Goal: Use online tool/utility: Utilize a website feature to perform a specific function

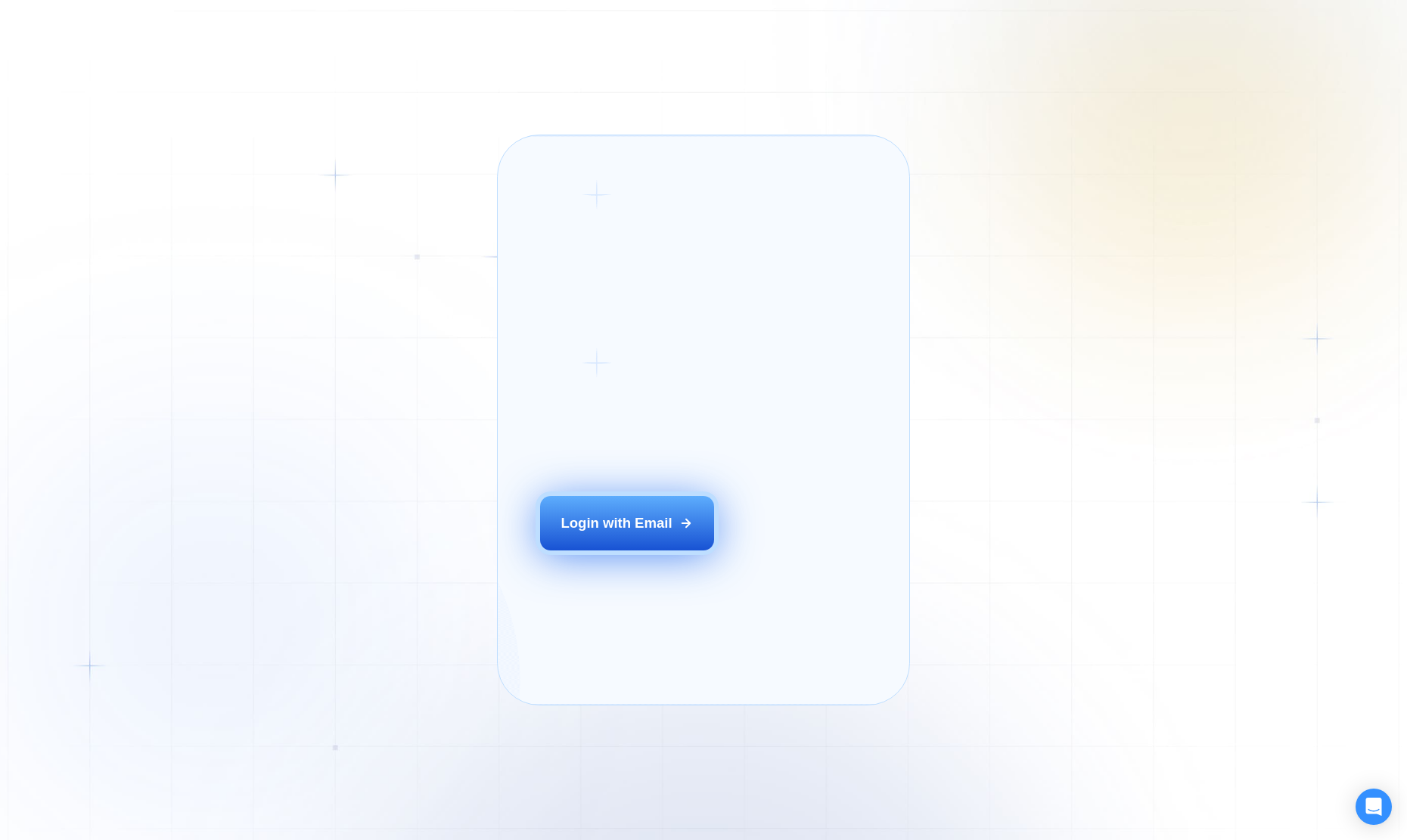
click at [603, 534] on div "Login with Email" at bounding box center [616, 524] width 111 height 20
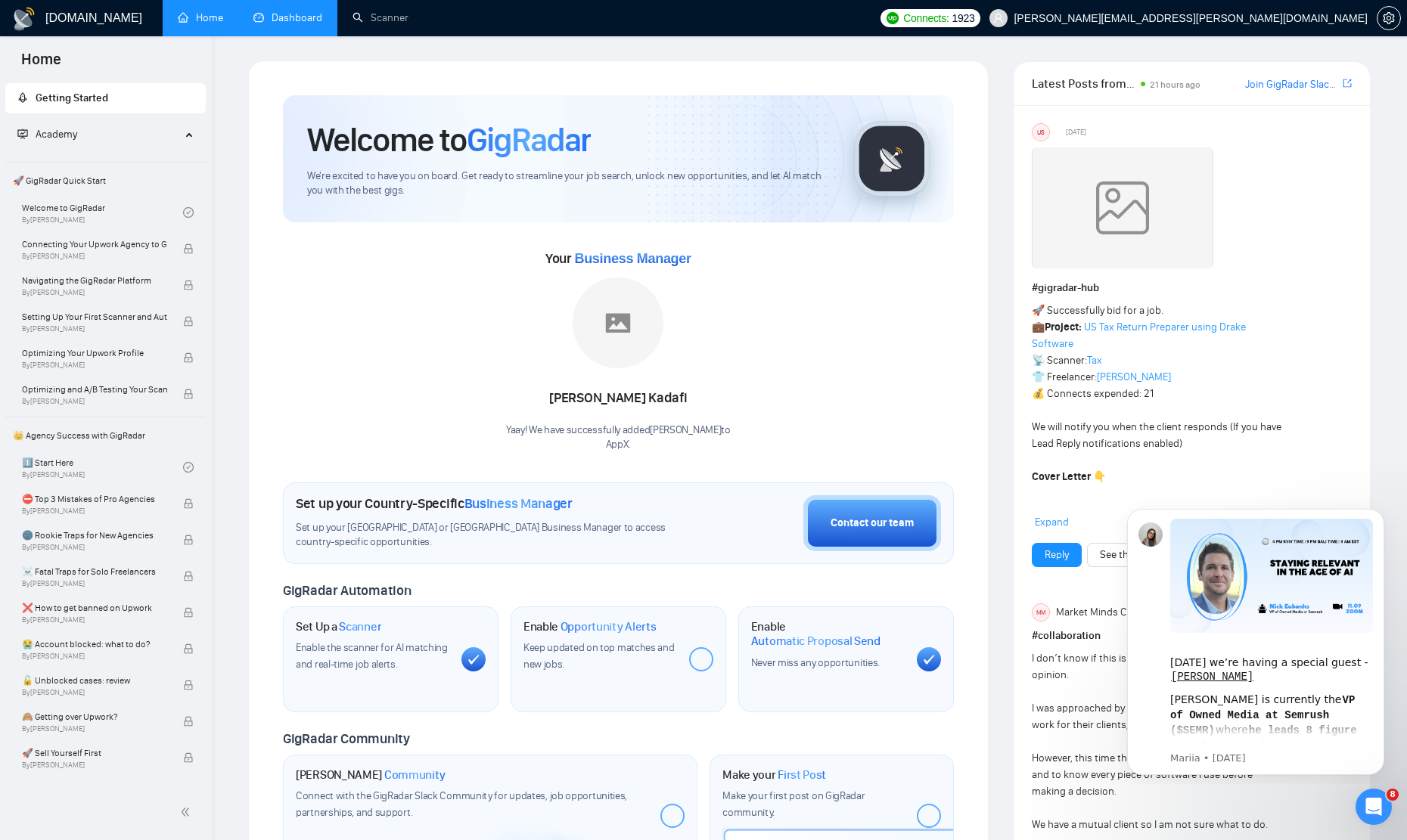
click at [322, 20] on link "Dashboard" at bounding box center [288, 17] width 69 height 13
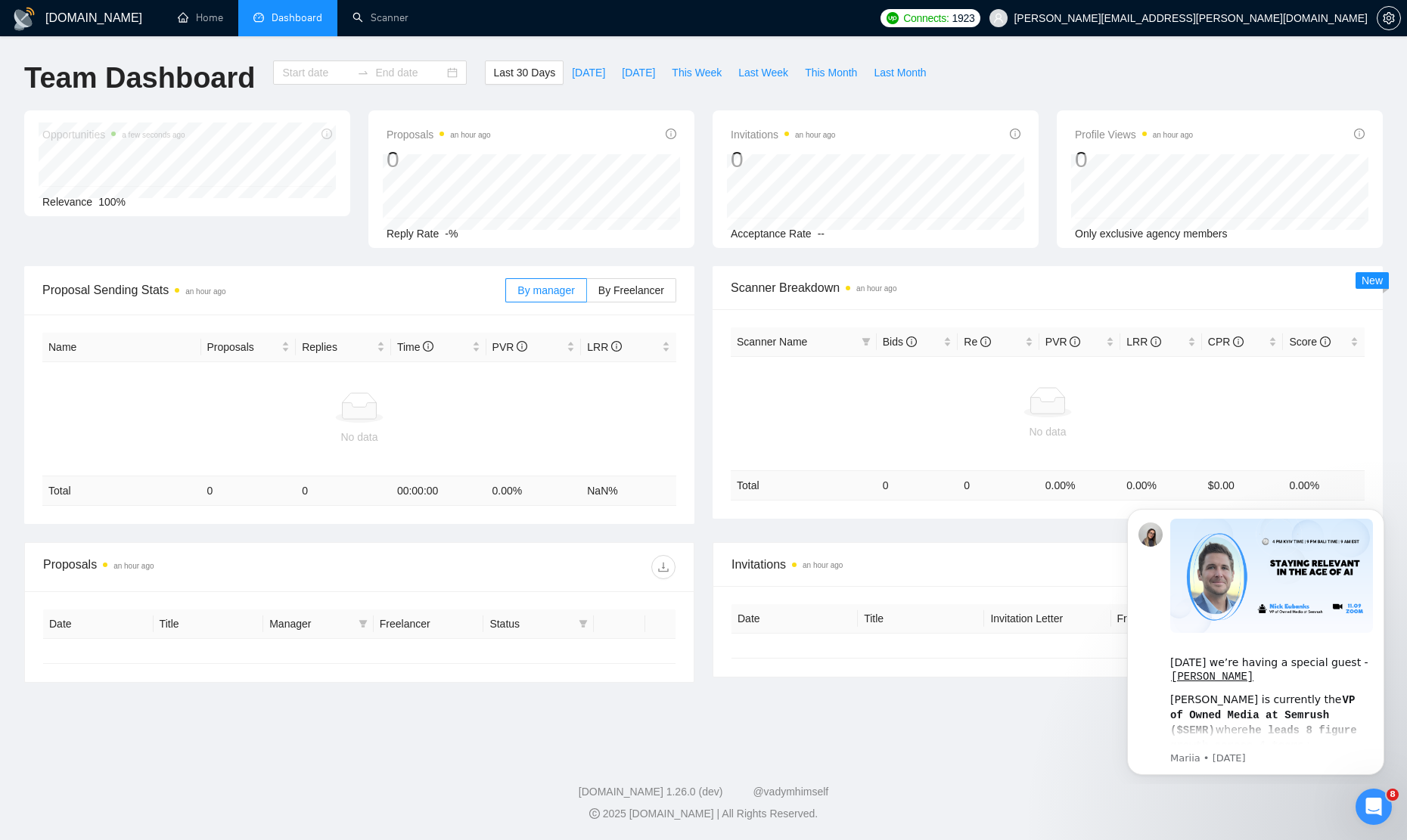
type input "[DATE]"
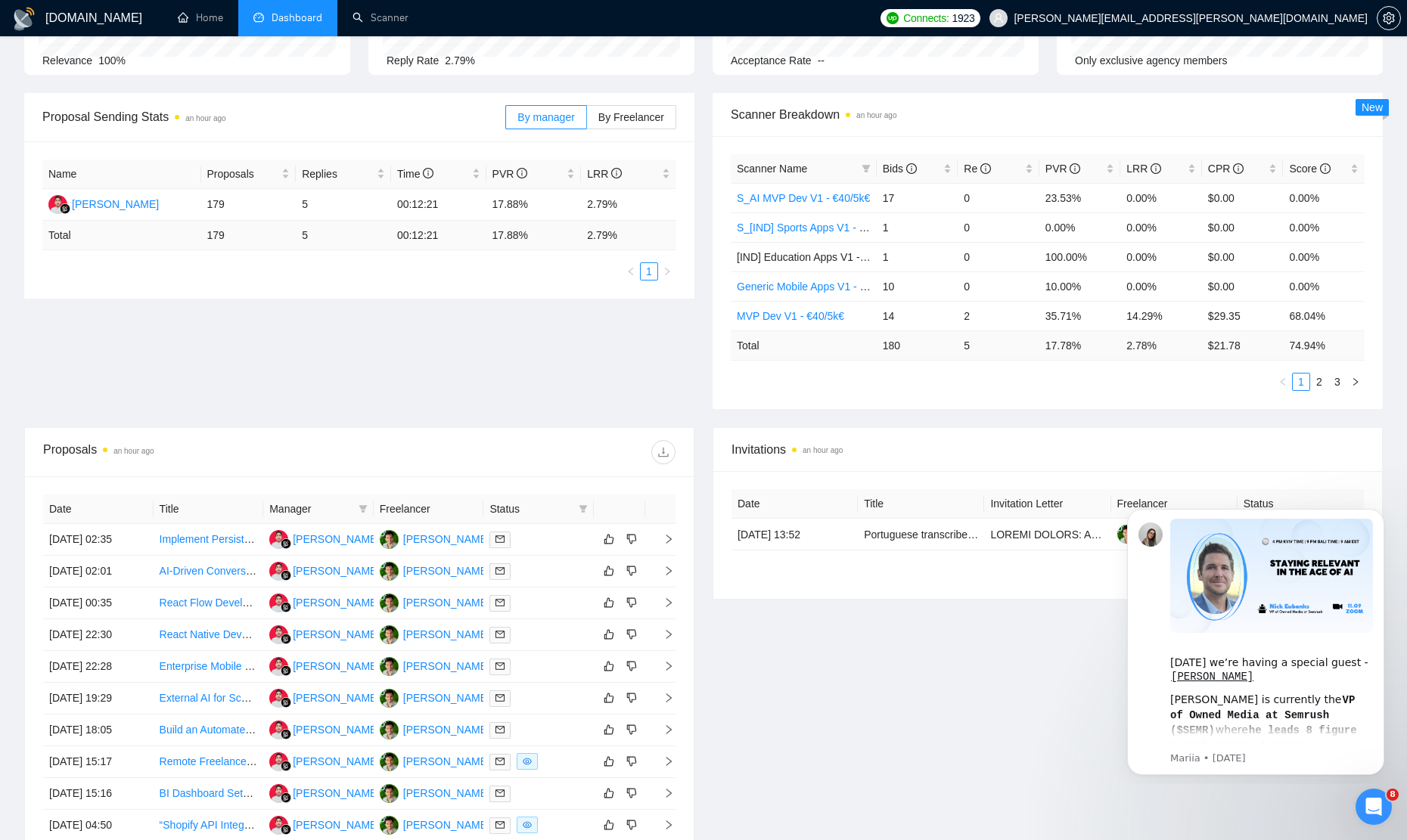
scroll to position [173, 0]
click at [1190, 172] on div "LRR" at bounding box center [1161, 169] width 70 height 17
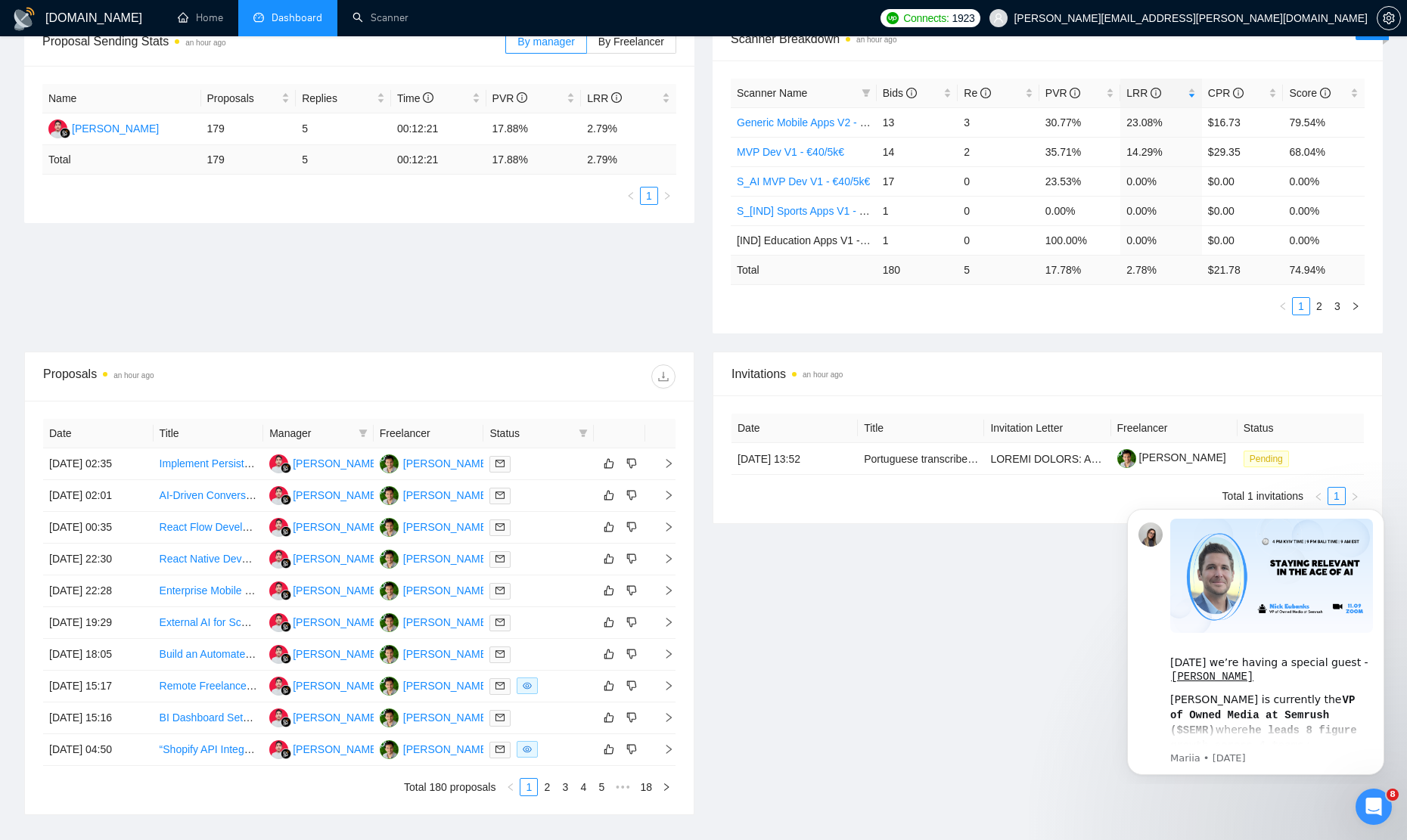
scroll to position [238, 0]
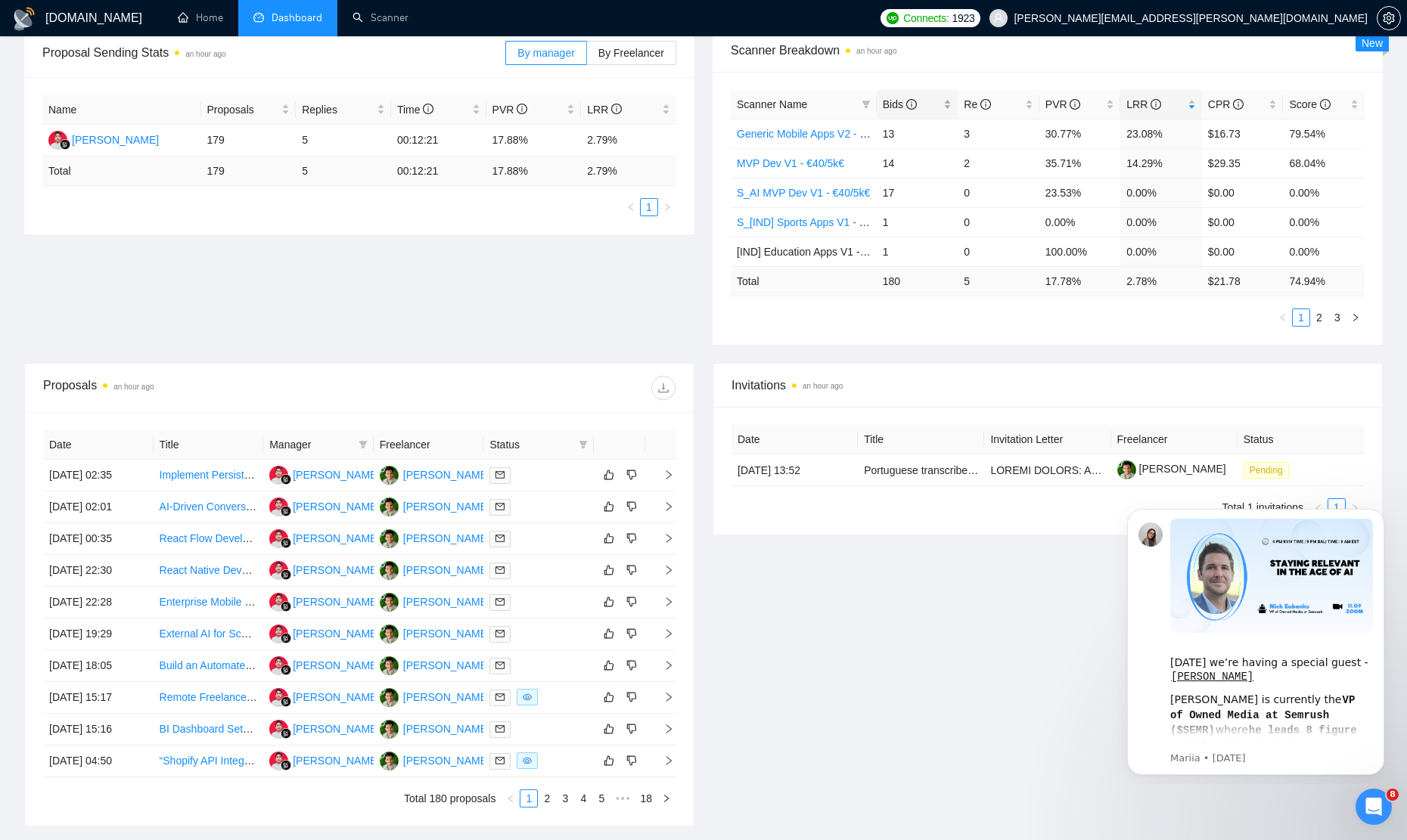
click at [948, 107] on div "Bids" at bounding box center [917, 104] width 70 height 17
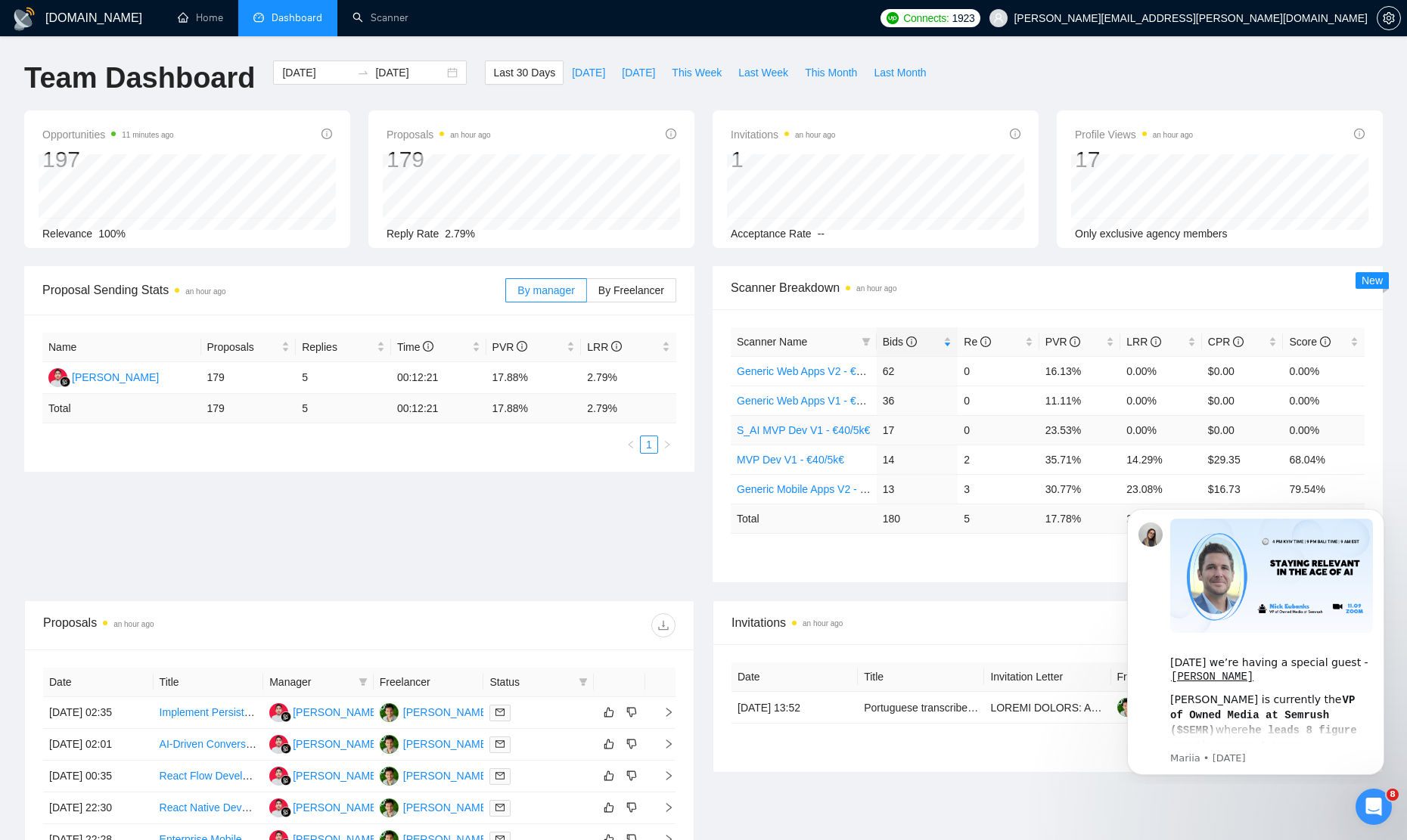
scroll to position [0, 0]
click at [504, 74] on span "Last 30 Days" at bounding box center [525, 73] width 62 height 17
click at [918, 76] on span "Last Month" at bounding box center [899, 73] width 52 height 17
type input "[DATE]"
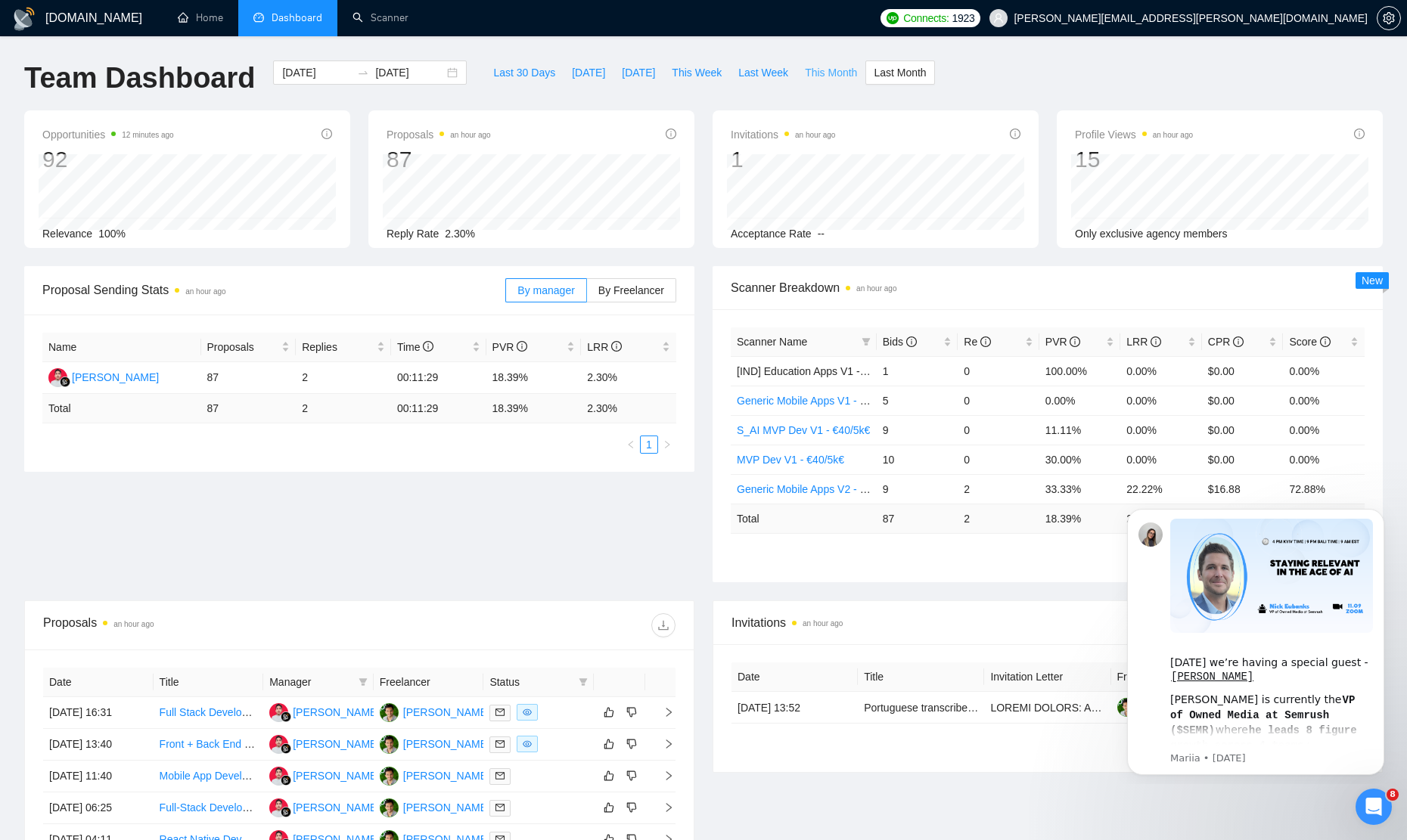
click at [833, 77] on span "This Month" at bounding box center [830, 73] width 52 height 17
type input "[DATE]"
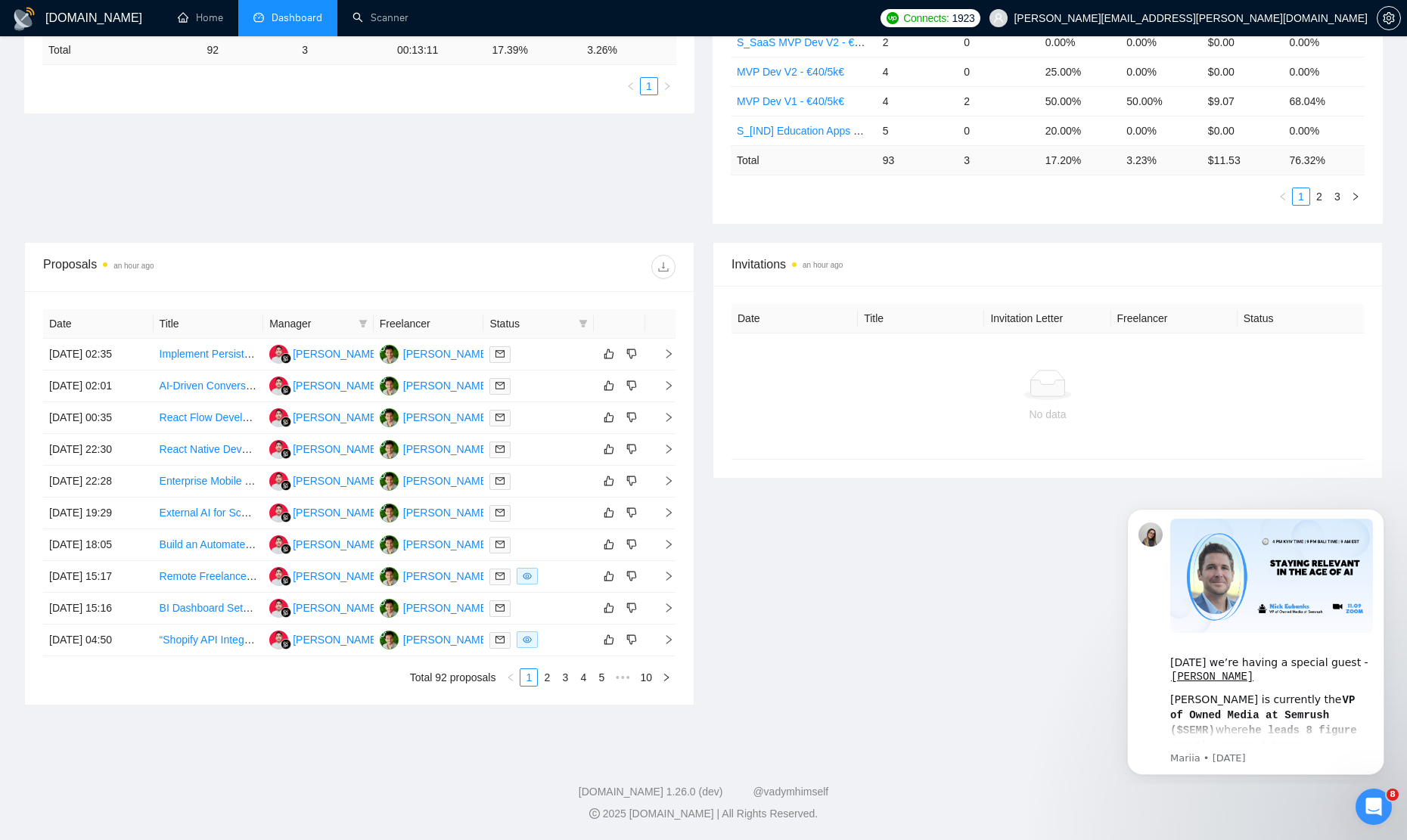
scroll to position [432, 0]
click at [231, 348] on link "Implement Persistent Session Saving for Voice Interview System" at bounding box center [311, 354] width 304 height 12
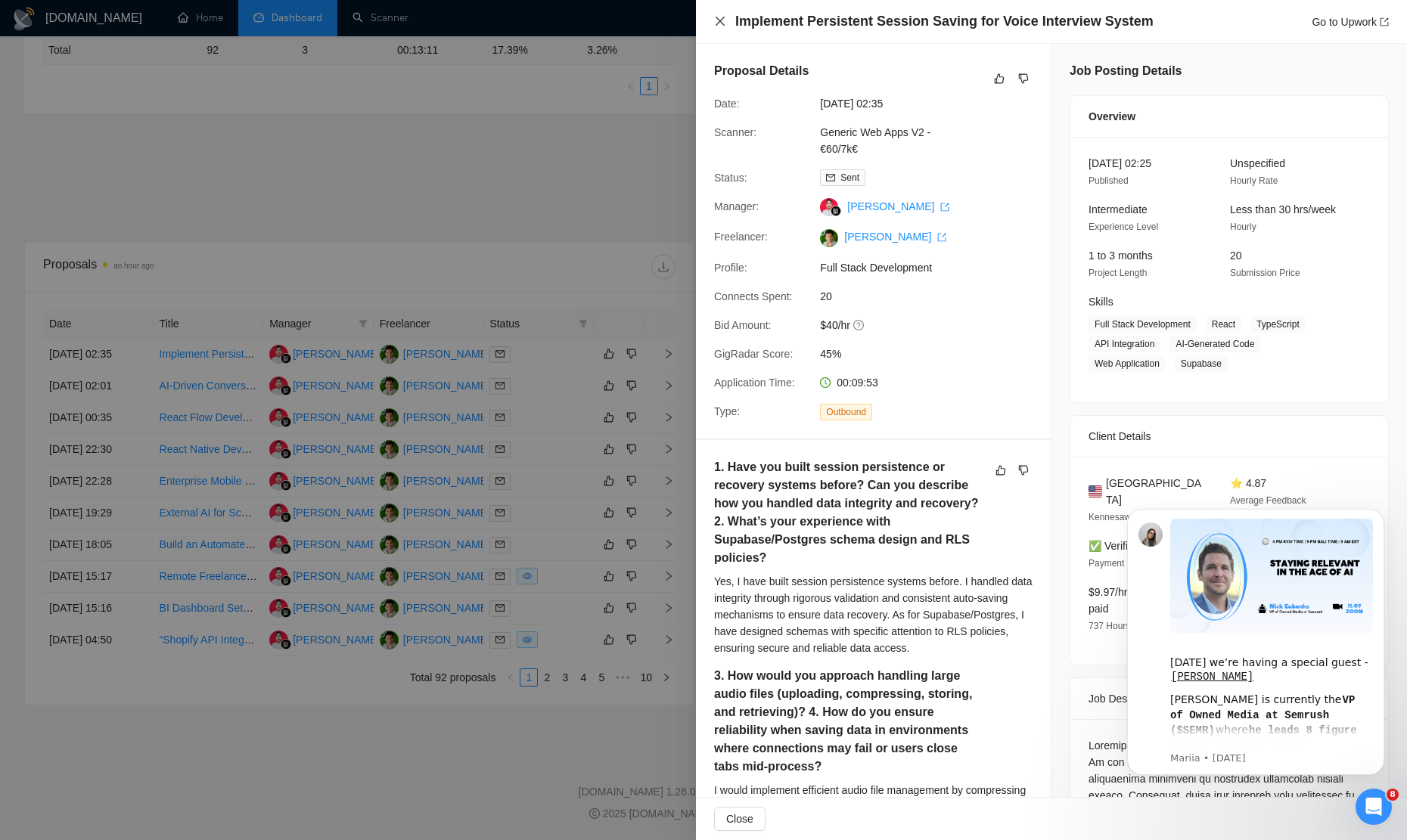
click at [721, 19] on icon "close" at bounding box center [721, 21] width 12 height 12
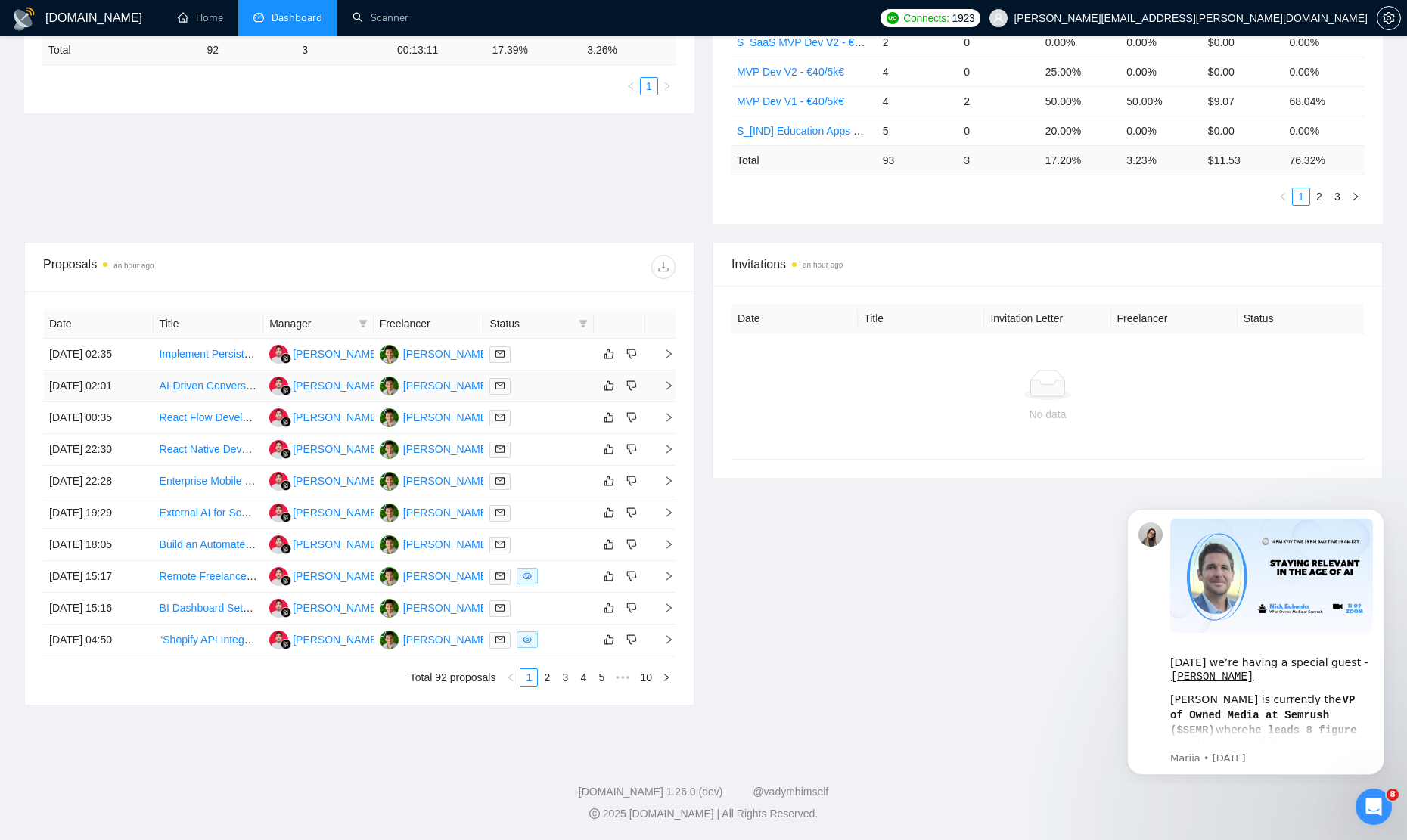
click at [208, 380] on link "AI-Driven Conversion Optimization Tool Development" at bounding box center [285, 386] width 250 height 12
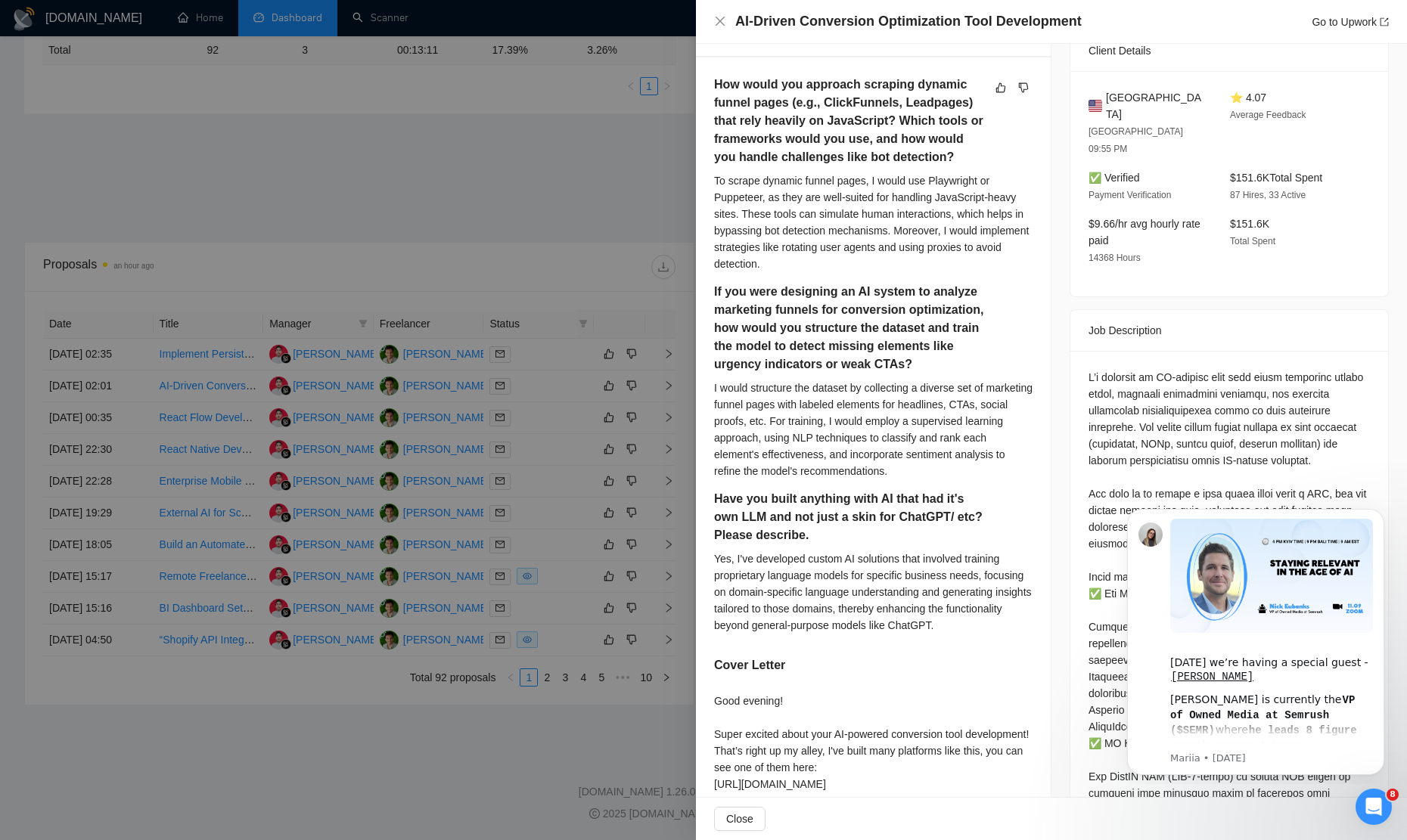
scroll to position [388, 0]
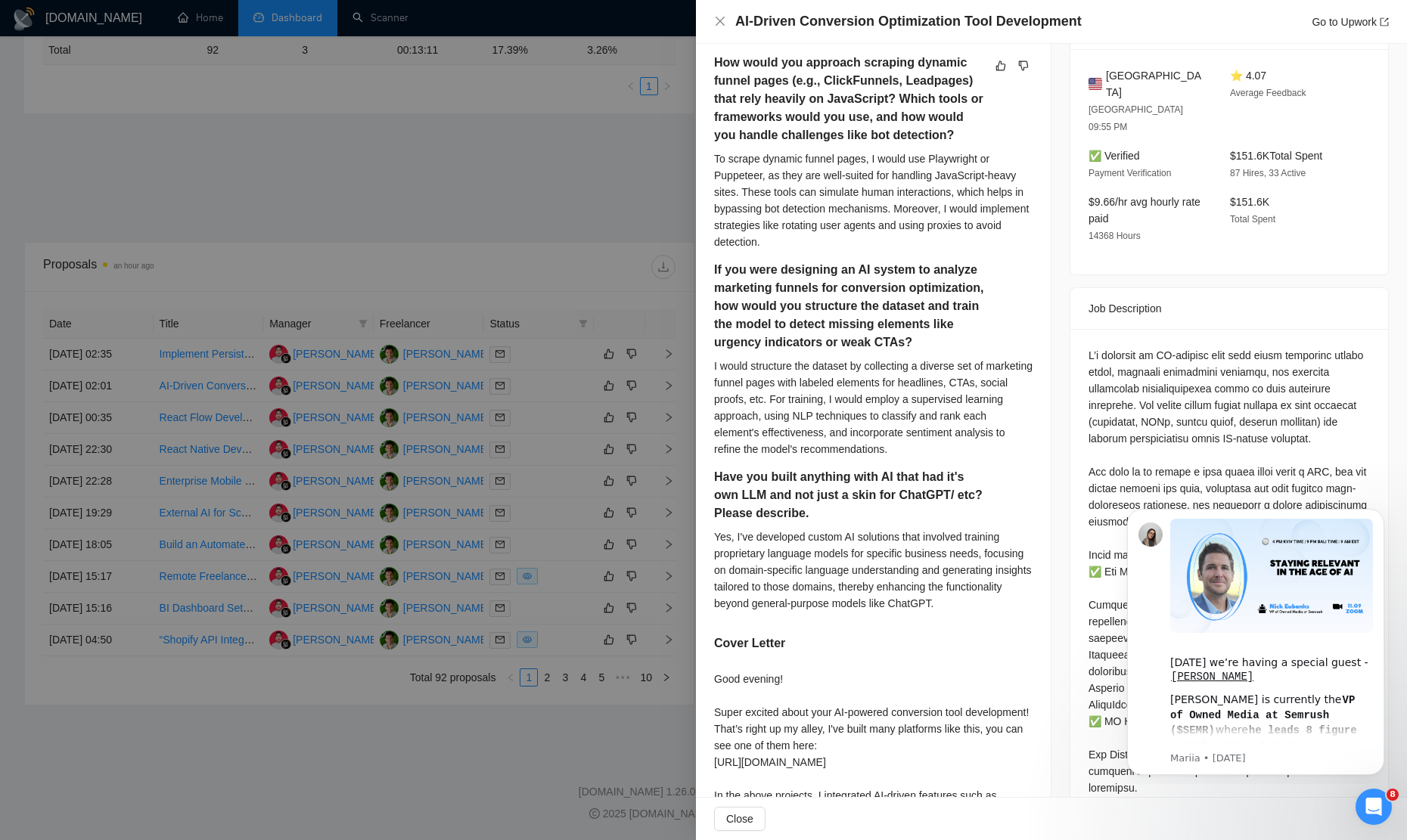
click at [538, 186] on div at bounding box center [703, 420] width 1407 height 840
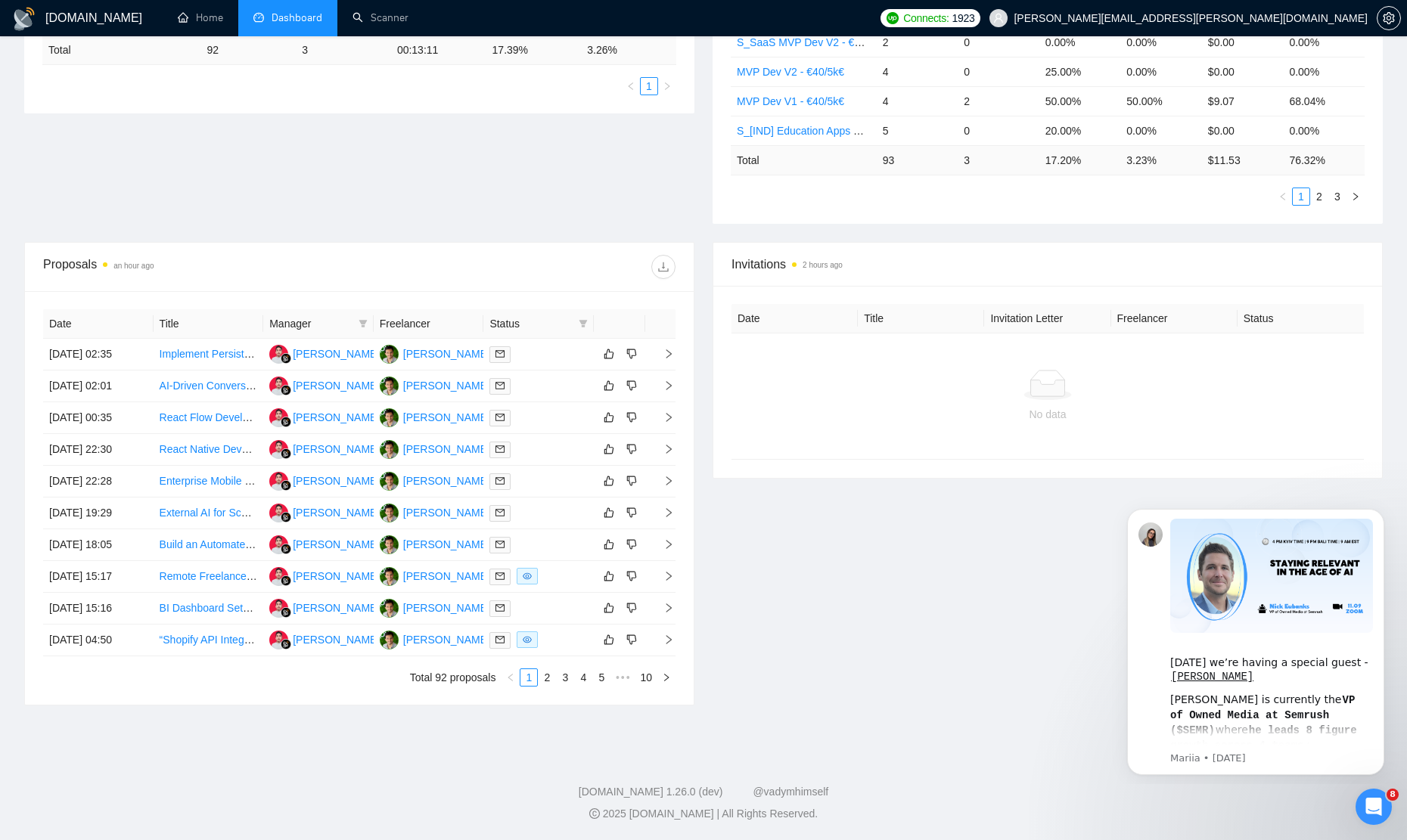
scroll to position [502, 0]
click at [400, 21] on link "Scanner" at bounding box center [381, 17] width 56 height 13
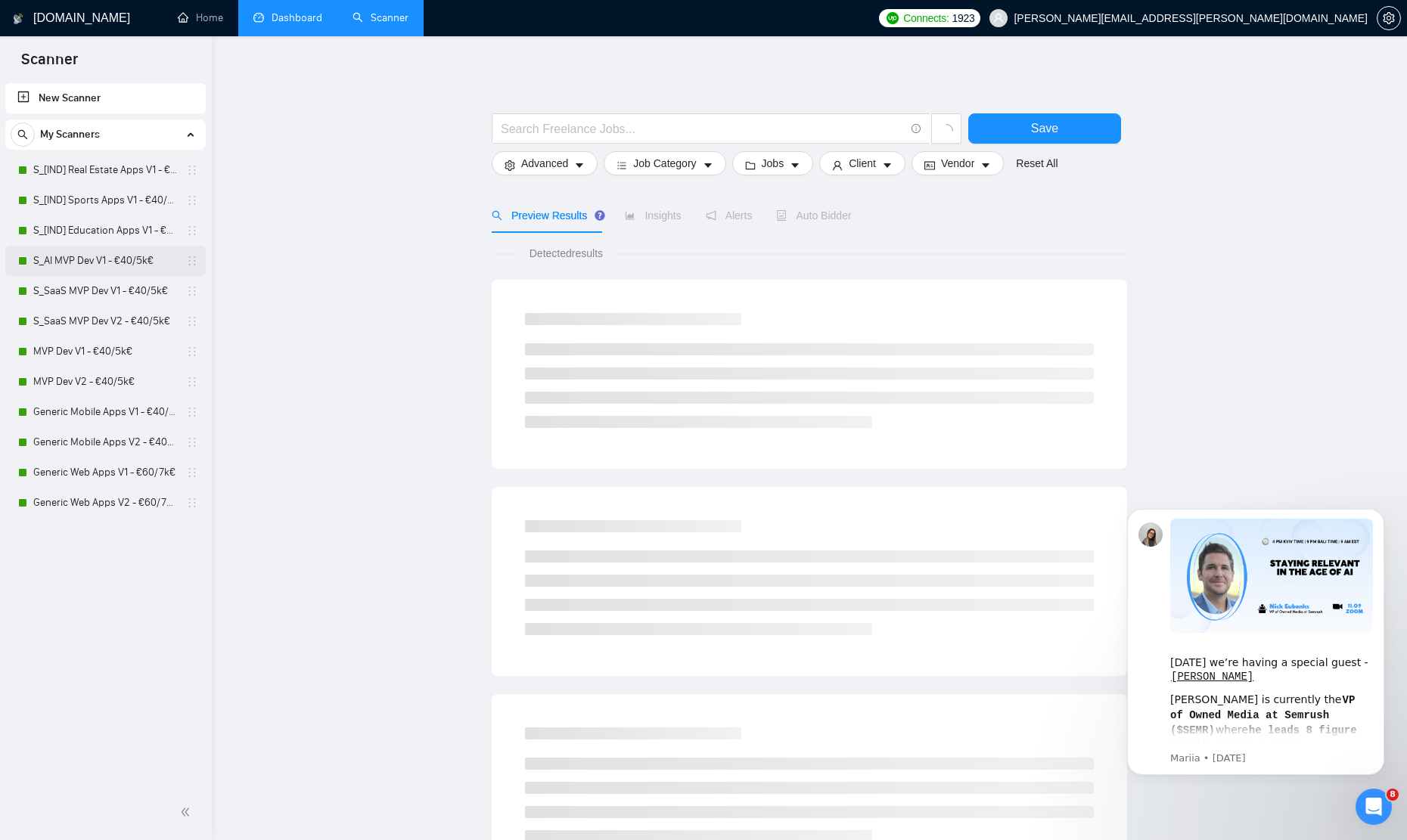
click at [90, 263] on link "S_AI MVP Dev V1 - €40/5k€" at bounding box center [105, 261] width 144 height 30
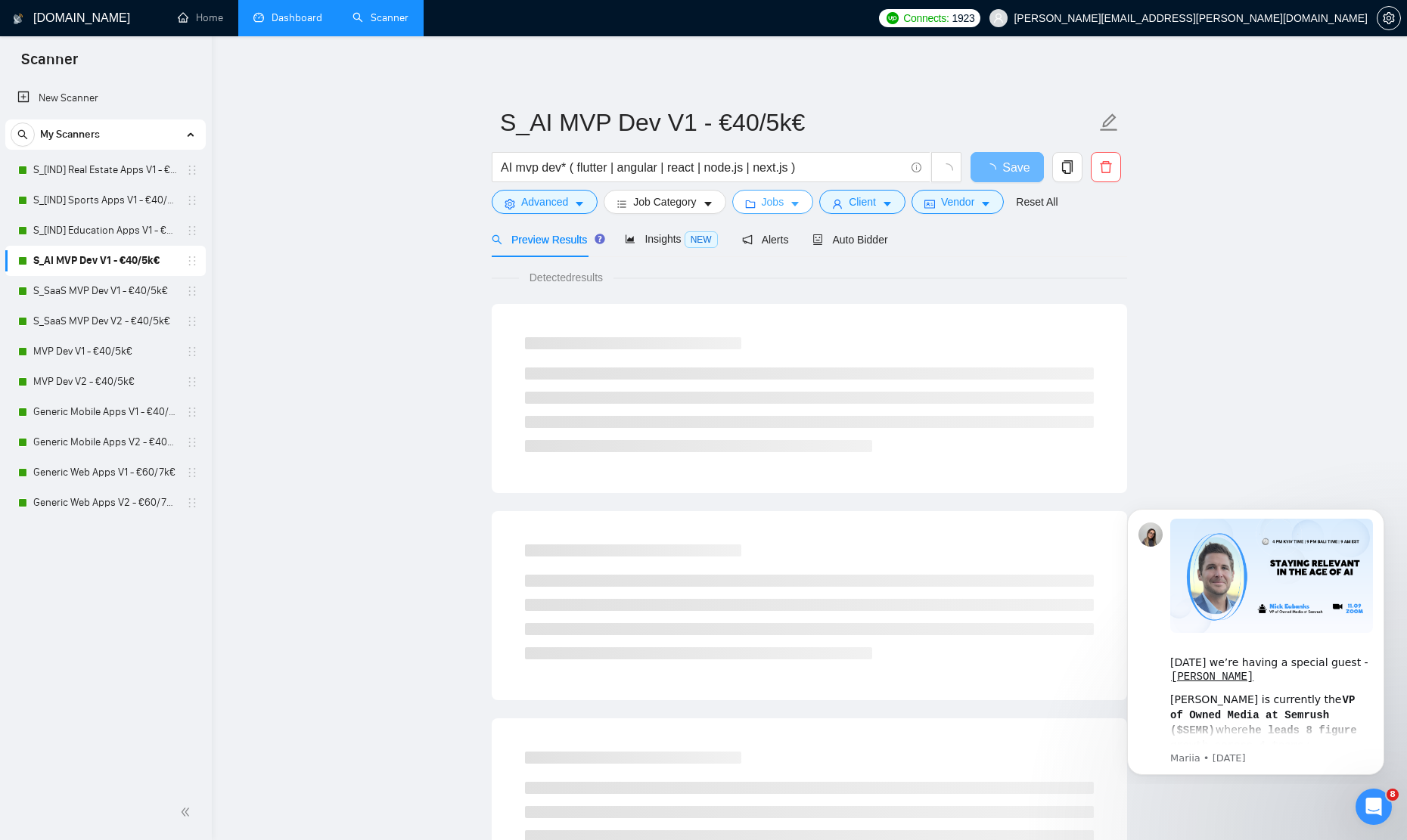
click at [800, 203] on icon "caret-down" at bounding box center [795, 204] width 11 height 11
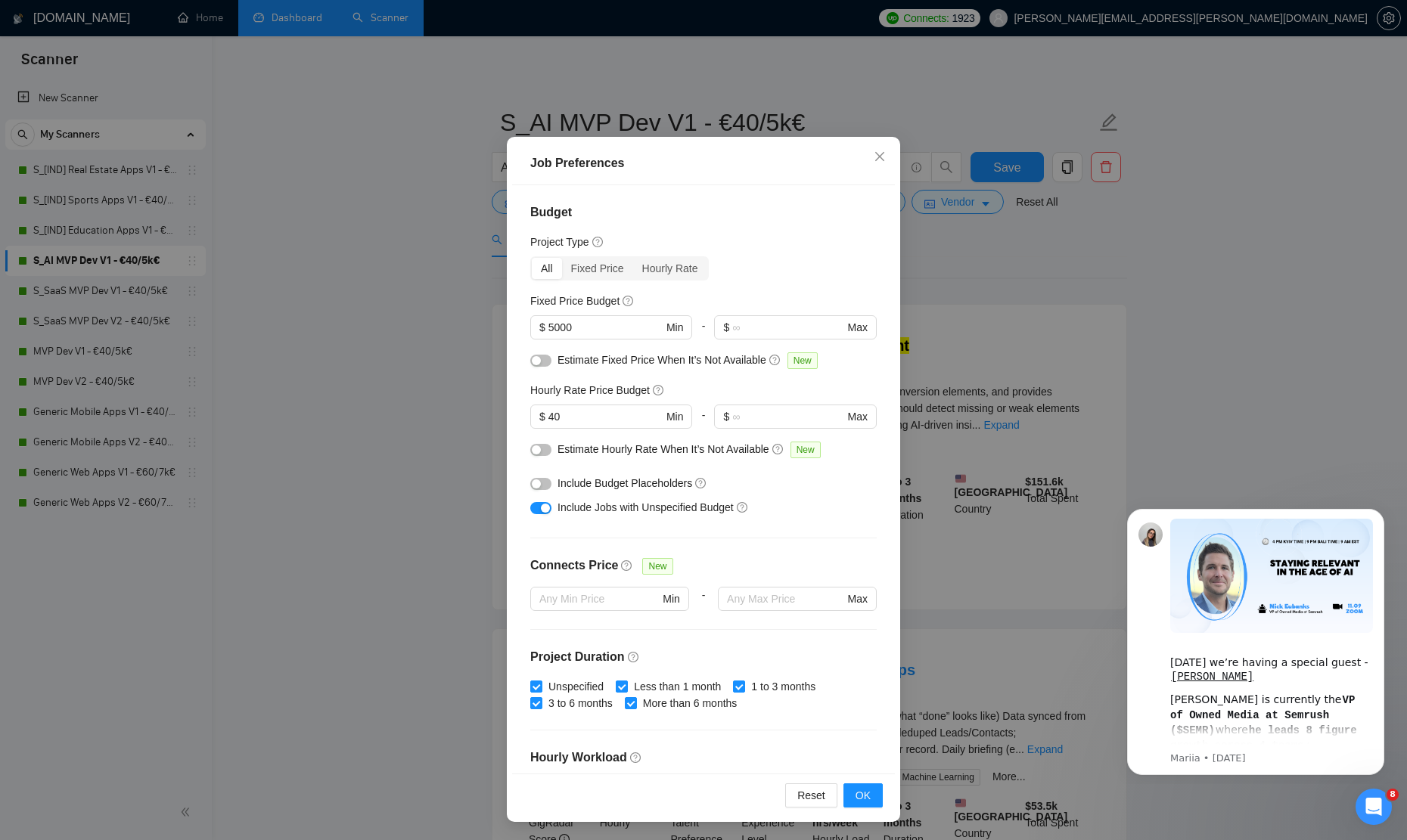
click at [1004, 305] on div "Job Preferences Budget Project Type All Fixed Price Hourly Rate Fixed Price Bud…" at bounding box center [703, 420] width 1407 height 840
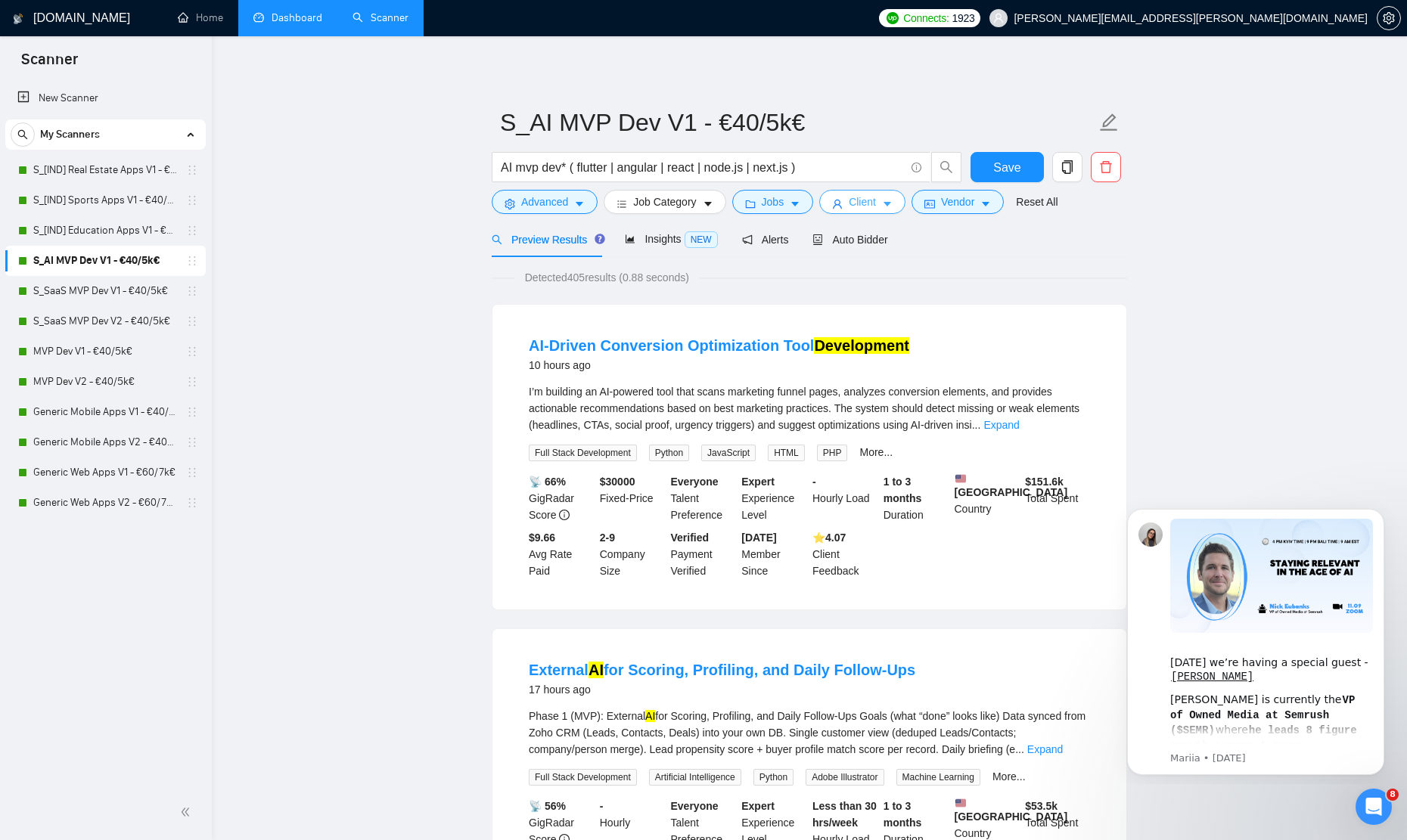
click at [870, 208] on span "Client" at bounding box center [862, 202] width 27 height 17
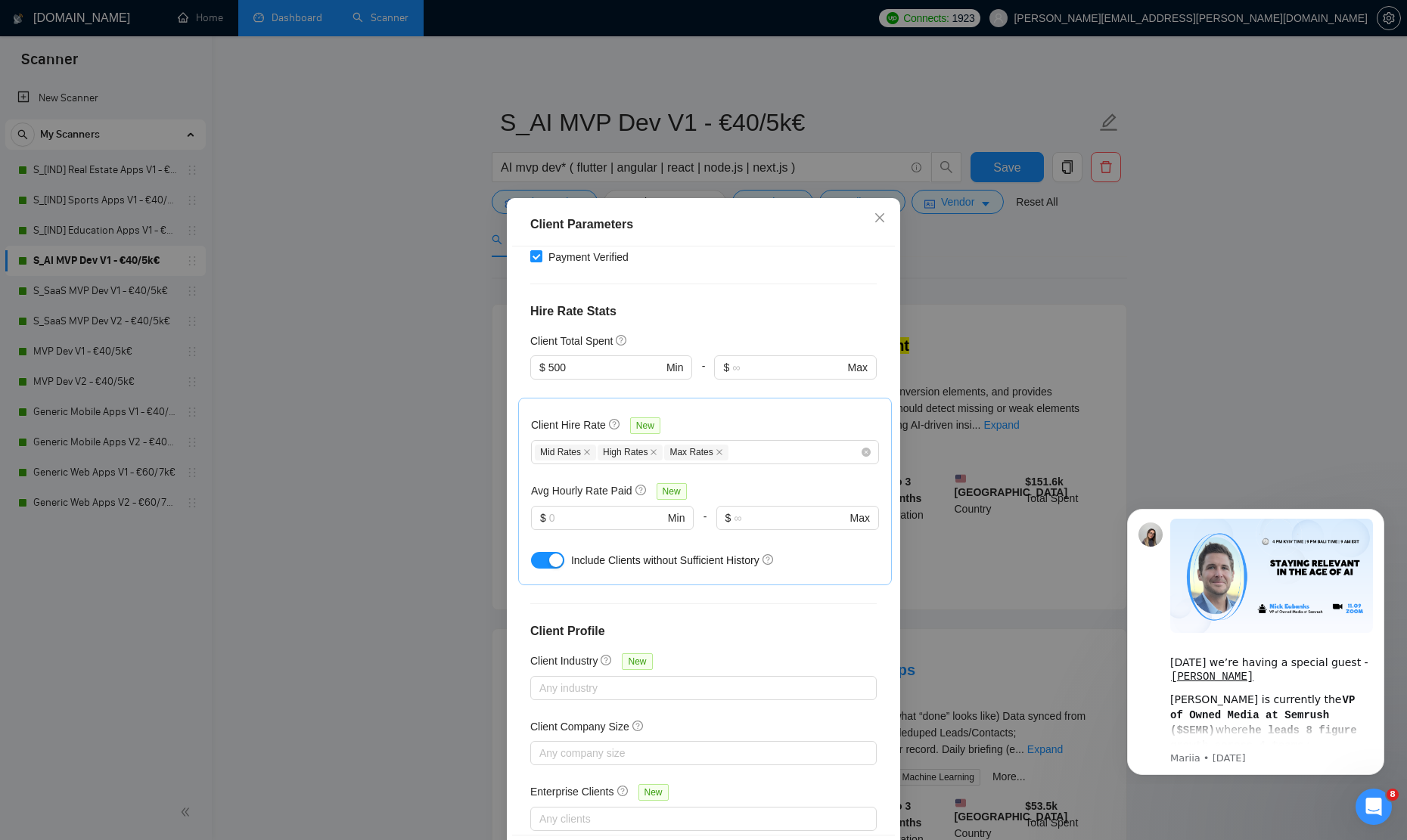
scroll to position [348, 0]
click at [880, 219] on icon "close" at bounding box center [879, 218] width 9 height 9
